Goal: Transaction & Acquisition: Subscribe to service/newsletter

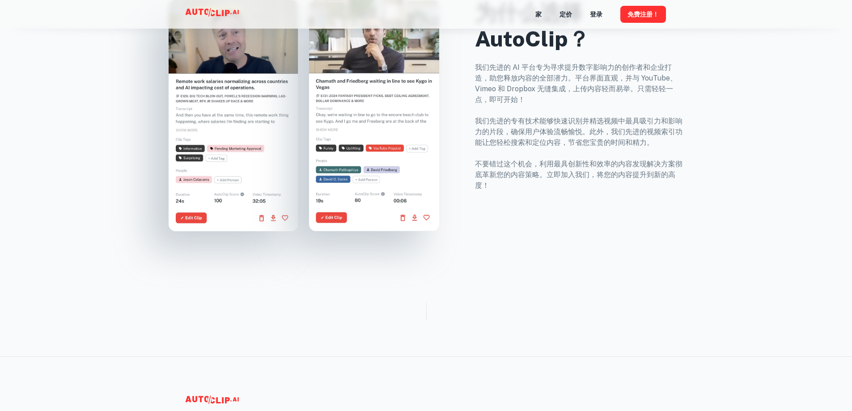
scroll to position [358, 0]
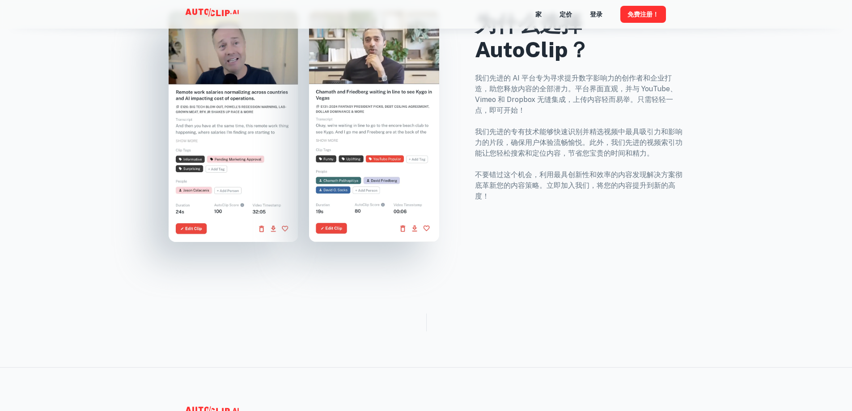
click at [581, 128] on font "我们先进的专有技术能够快速识别并精选视频中最具吸引力和影响力的片段，确保用户体验流畅愉悦。此外，我们先进的视频索引功能让您轻松搜索和定位内容，节省您宝贵的时间…" at bounding box center [579, 143] width 208 height 30
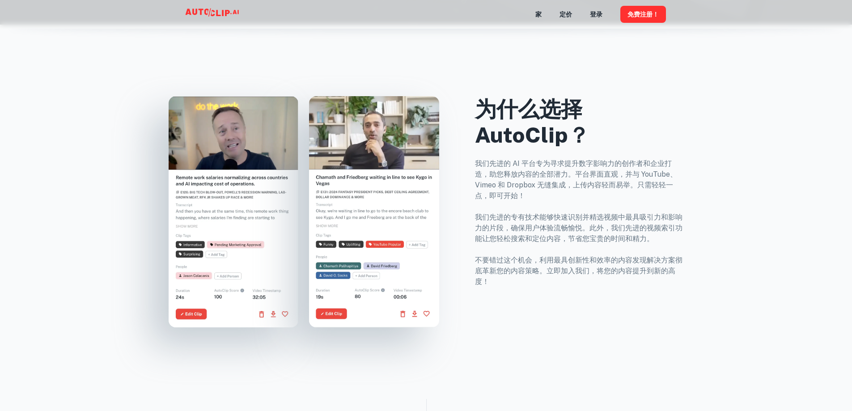
scroll to position [268, 0]
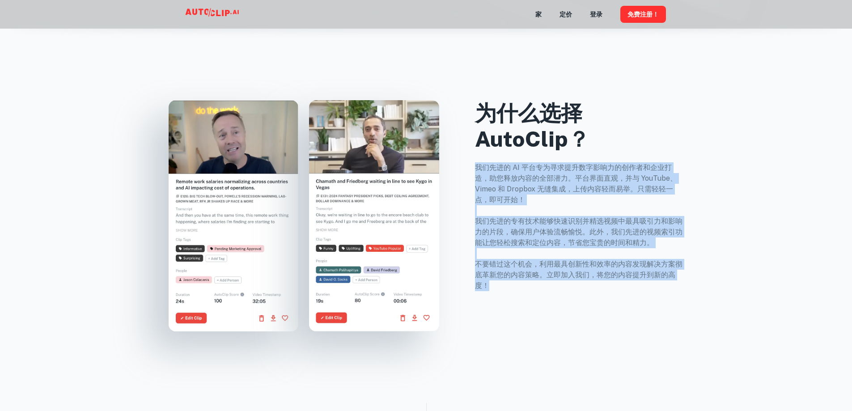
drag, startPoint x: 477, startPoint y: 168, endPoint x: 583, endPoint y: 285, distance: 158.1
click at [583, 285] on p "我们先进的 AI 平台专为寻求提升数字影响力的创作者和企业打造，助您释放内容的全部潜力。平台界面直观，并与 YouTube、Vimeo 和 Dropbox 无…" at bounding box center [579, 226] width 209 height 129
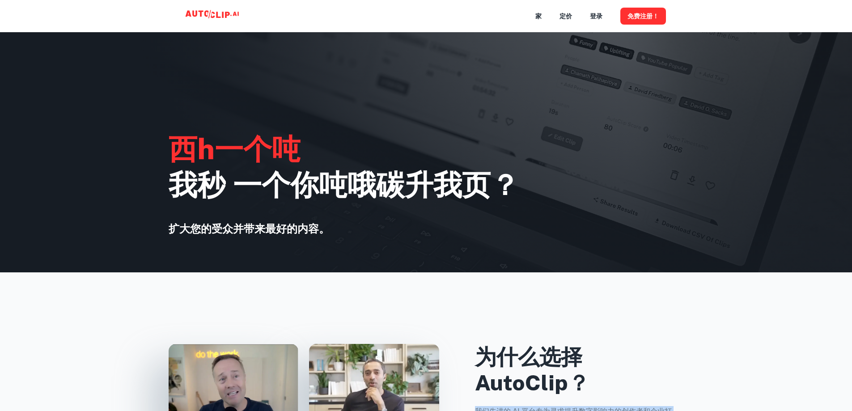
scroll to position [0, 0]
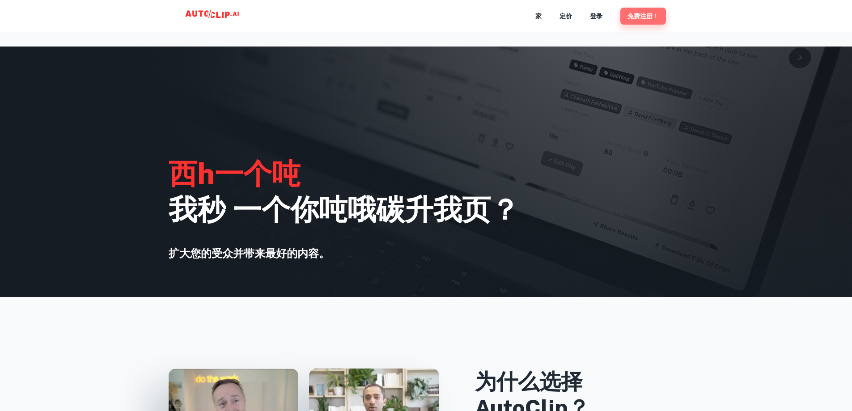
click at [633, 12] on font "免费注册！" at bounding box center [643, 15] width 31 height 11
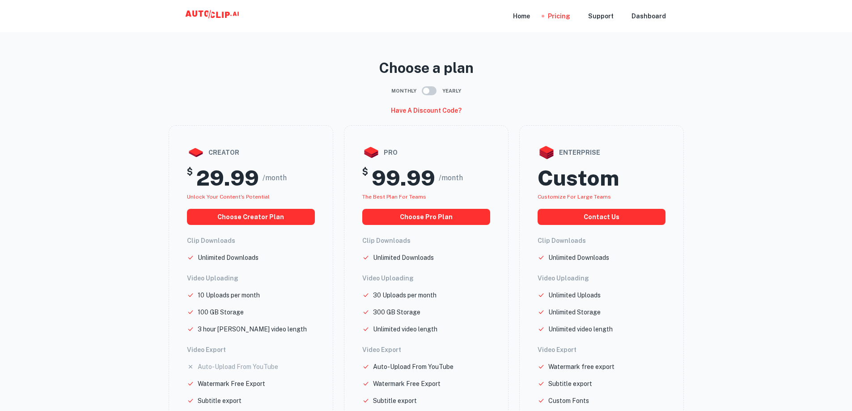
click at [539, 16] on nav "Home Pricing Support Dashboard" at bounding box center [589, 16] width 153 height 32
click at [530, 15] on div "Home" at bounding box center [521, 16] width 17 height 32
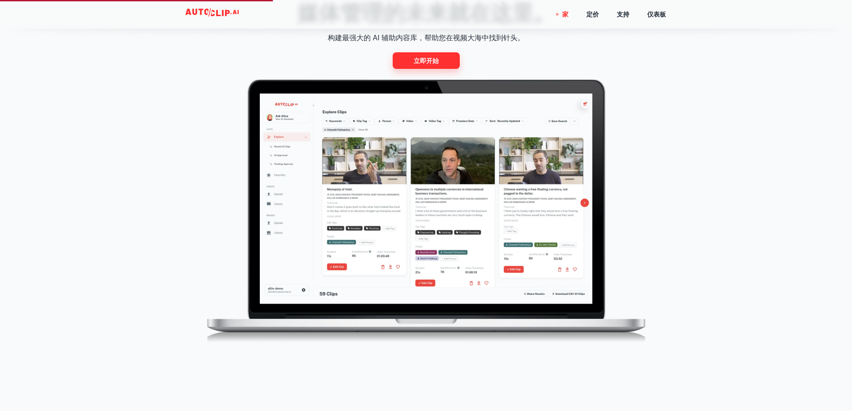
scroll to position [492, 0]
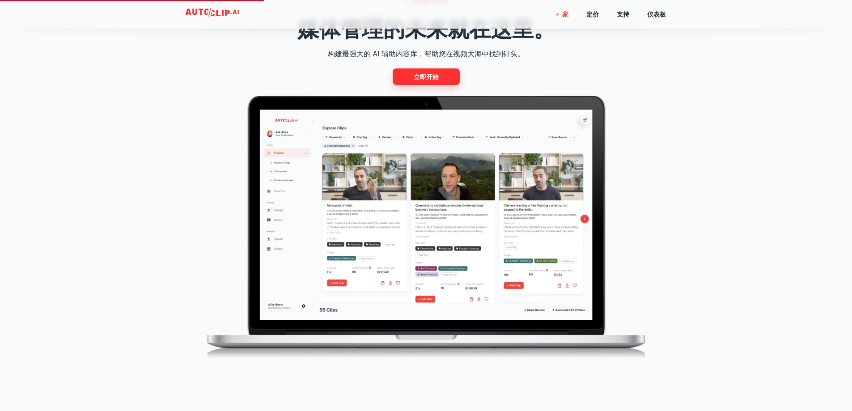
click at [426, 74] on font "立即开始" at bounding box center [426, 76] width 25 height 7
